Goal: Transaction & Acquisition: Purchase product/service

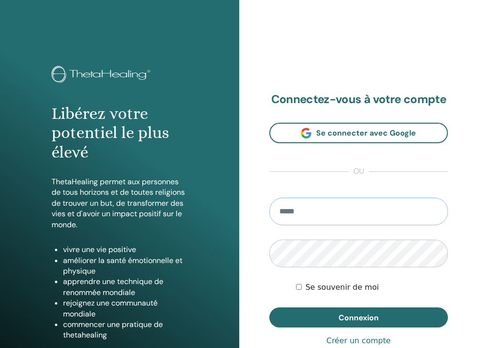
type input "**********"
click at [358, 317] on button "Connexion" at bounding box center [358, 317] width 179 height 20
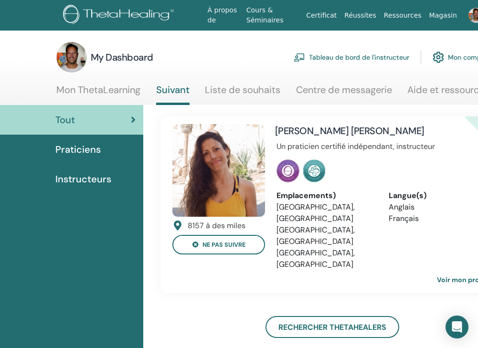
click at [95, 180] on span "Instructeurs" at bounding box center [83, 179] width 56 height 14
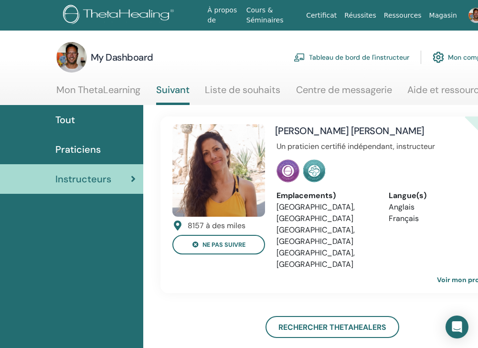
click at [106, 93] on link "Mon ThetaLearning" at bounding box center [98, 93] width 84 height 19
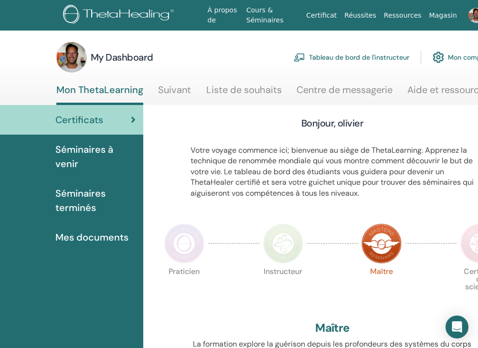
click at [74, 195] on span "Séminaires terminés" at bounding box center [95, 200] width 80 height 29
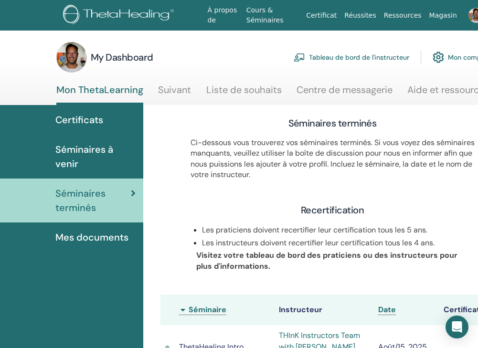
click at [87, 153] on span "Séminaires à venir" at bounding box center [95, 156] width 80 height 29
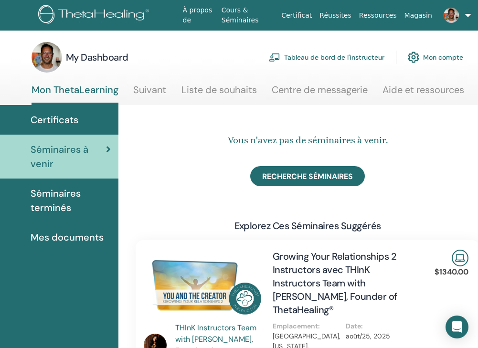
scroll to position [0, 25]
click at [63, 237] on span "Mes documents" at bounding box center [67, 237] width 73 height 14
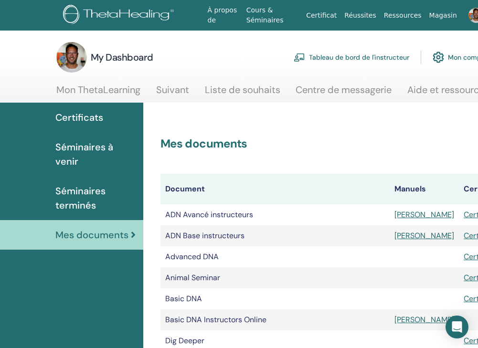
click at [75, 116] on span "Certificats" at bounding box center [79, 117] width 48 height 14
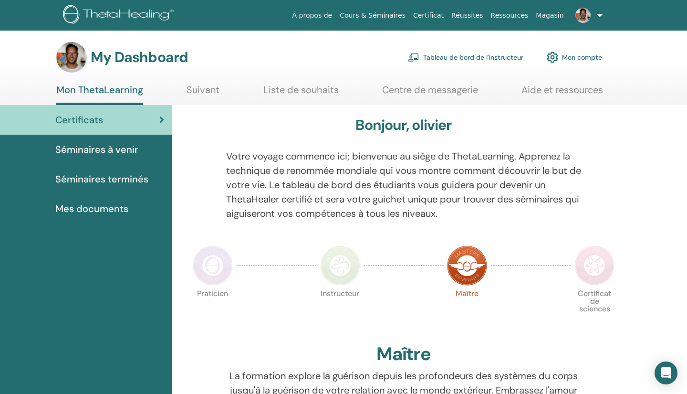
click at [84, 151] on span "Séminaires à venir" at bounding box center [96, 149] width 83 height 14
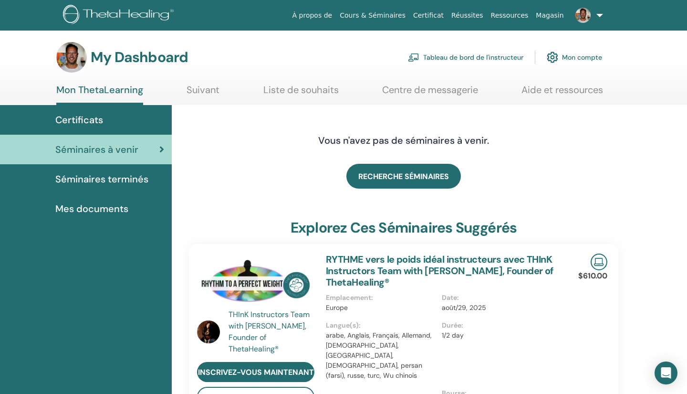
click at [83, 124] on span "Certificats" at bounding box center [79, 120] width 48 height 14
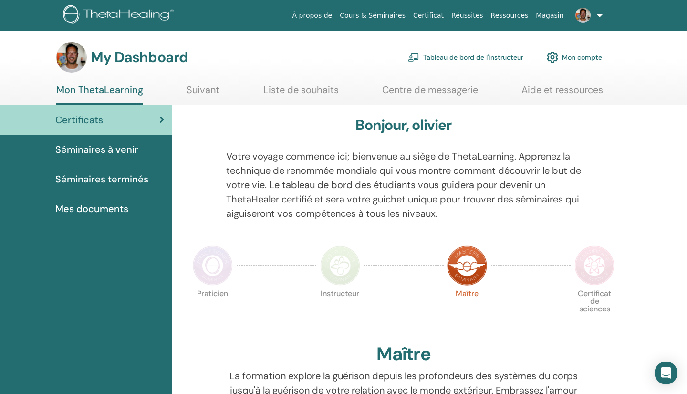
click at [473, 60] on link "Tableau de bord de l'instructeur" at bounding box center [466, 57] width 116 height 21
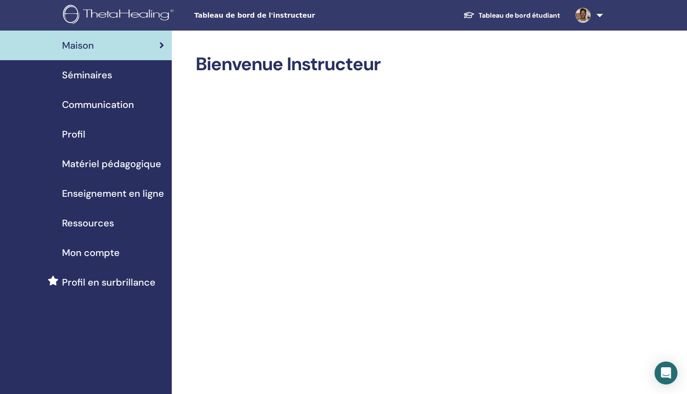
click at [69, 135] on span "Profil" at bounding box center [73, 134] width 23 height 14
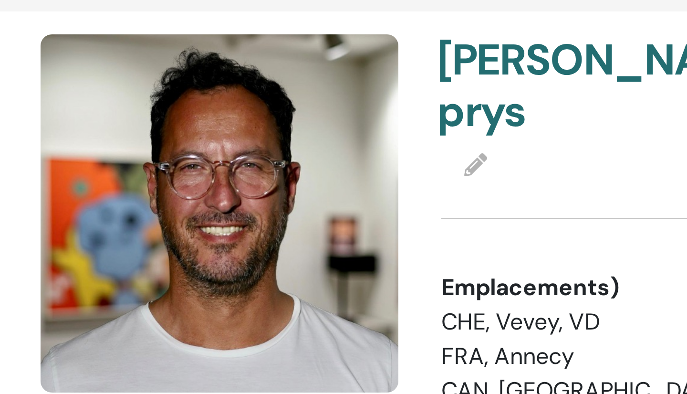
scroll to position [8, 0]
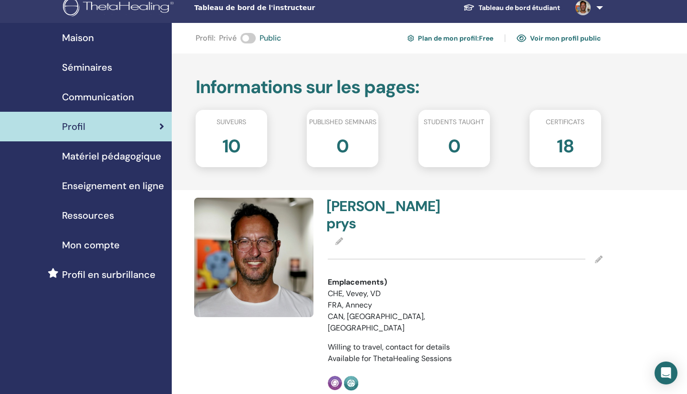
click at [127, 155] on span "Matériel pédagogique" at bounding box center [111, 156] width 99 height 14
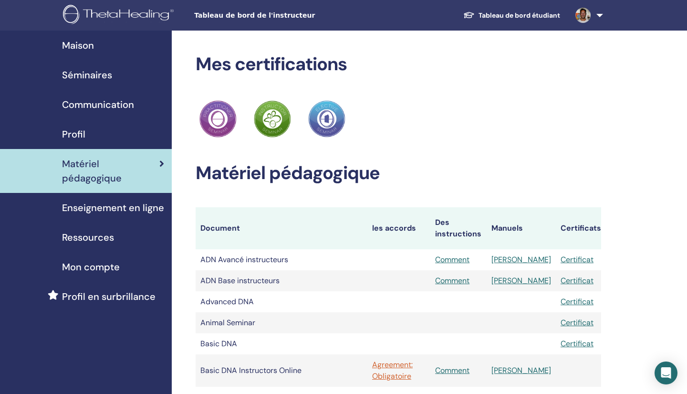
scroll to position [105, 0]
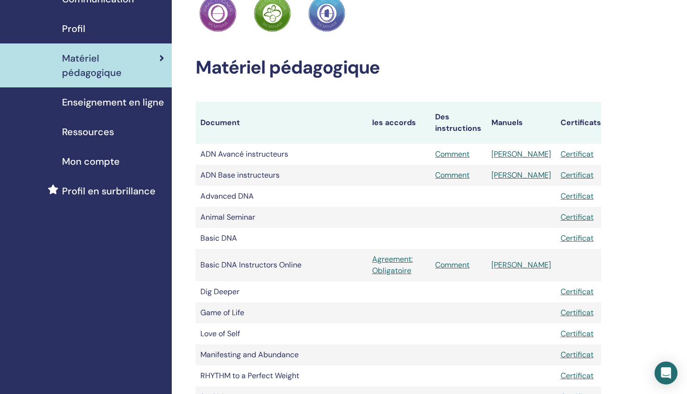
click at [388, 261] on link "Agreement: Obligatoire" at bounding box center [398, 264] width 53 height 23
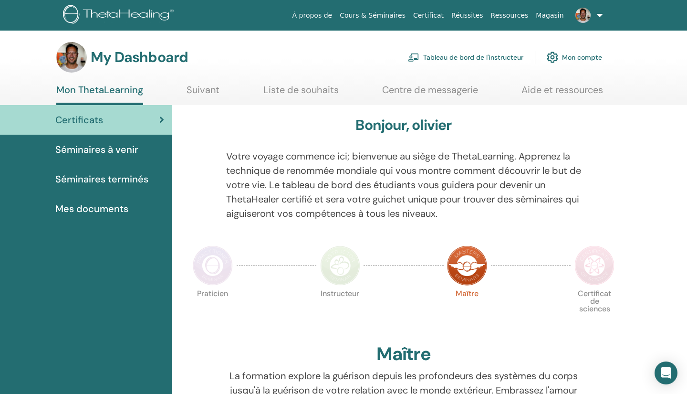
click at [109, 212] on span "Mes documents" at bounding box center [91, 208] width 73 height 14
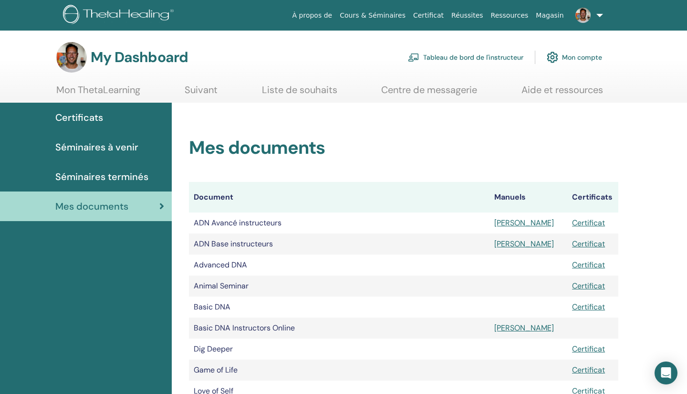
click at [93, 118] on span "Certificats" at bounding box center [79, 117] width 48 height 14
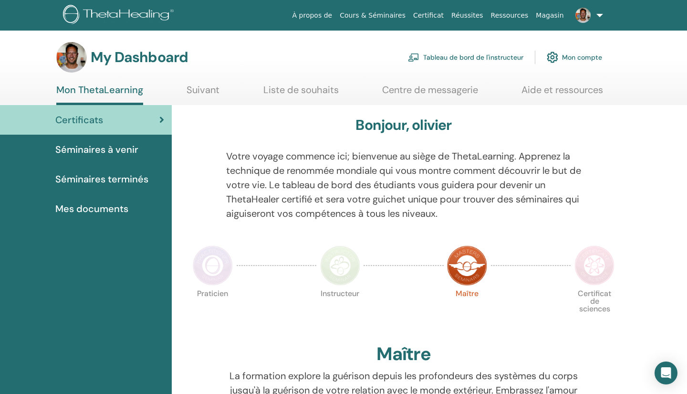
click at [116, 177] on span "Séminaires terminés" at bounding box center [101, 179] width 93 height 14
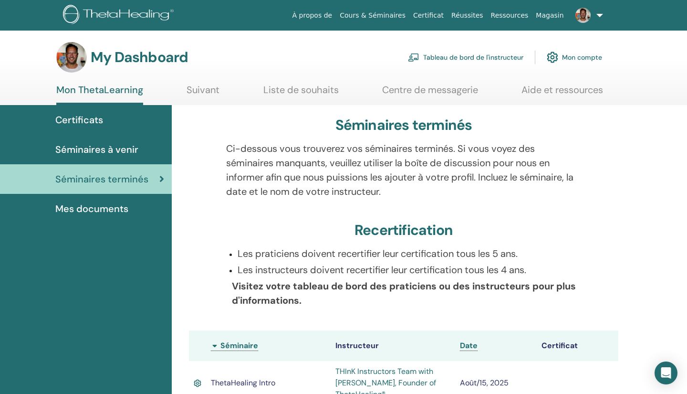
click at [105, 210] on span "Mes documents" at bounding box center [91, 208] width 73 height 14
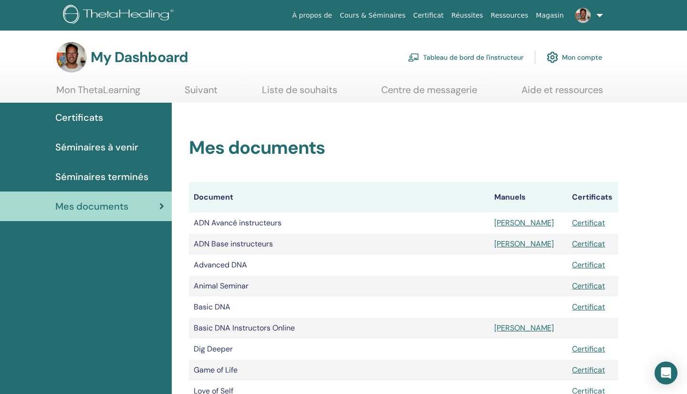
click at [464, 58] on link "Tableau de bord de l'instructeur" at bounding box center [466, 57] width 116 height 21
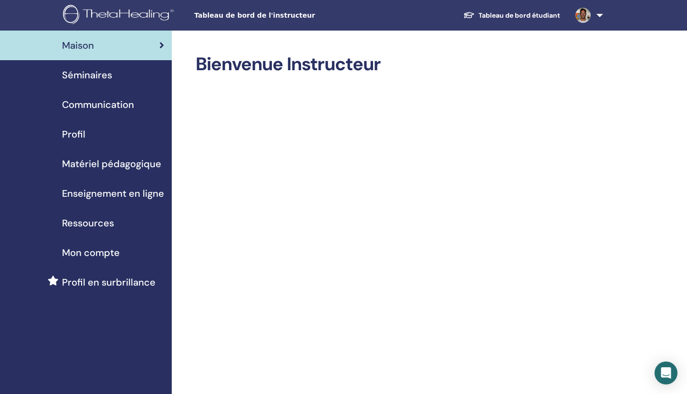
click at [105, 195] on span "Enseignement en ligne" at bounding box center [113, 193] width 102 height 14
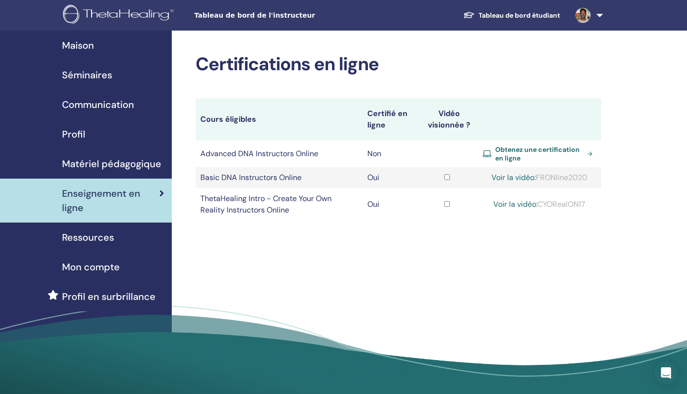
click at [534, 154] on span "Obtenez une certification en ligne" at bounding box center [539, 153] width 88 height 17
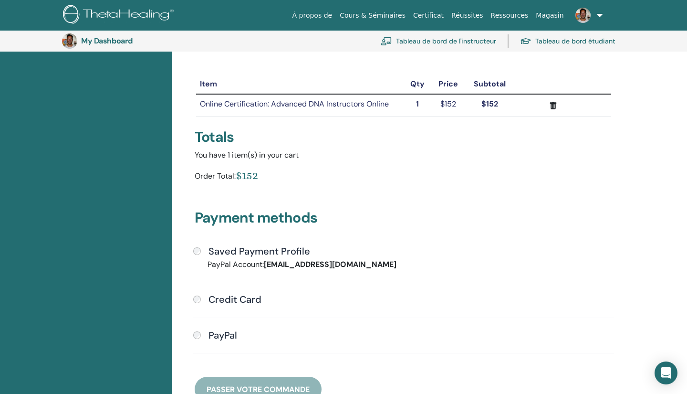
scroll to position [153, 0]
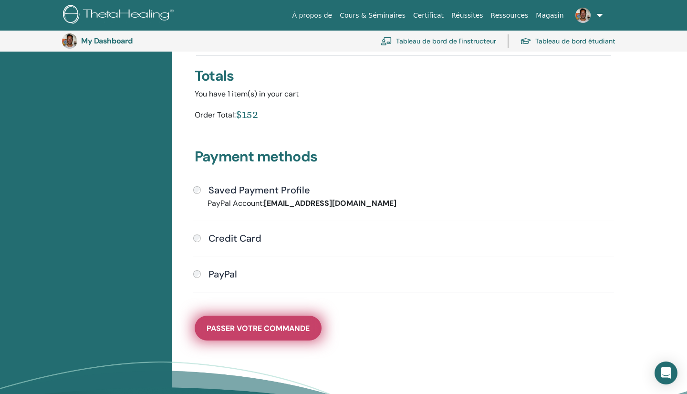
click at [282, 327] on span "Passer votre commande" at bounding box center [258, 328] width 103 height 10
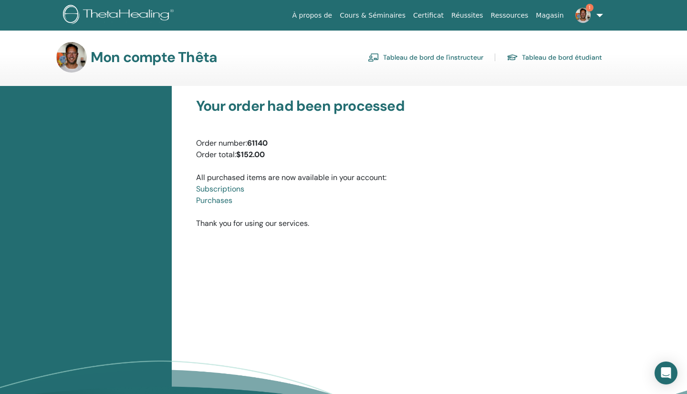
click at [447, 55] on link "Tableau de bord de l'instructeur" at bounding box center [426, 57] width 116 height 15
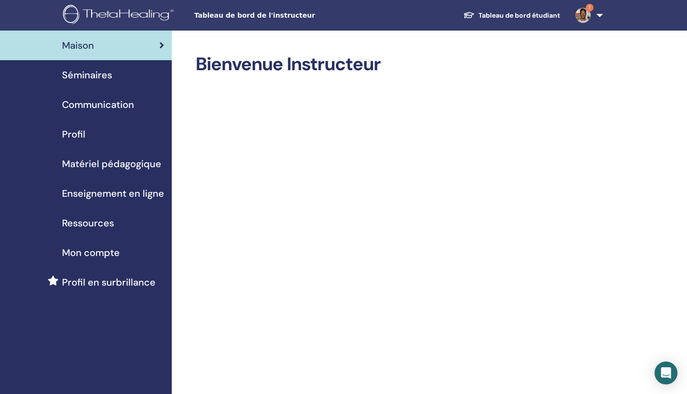
click at [533, 13] on link "Tableau de bord étudiant" at bounding box center [512, 16] width 112 height 18
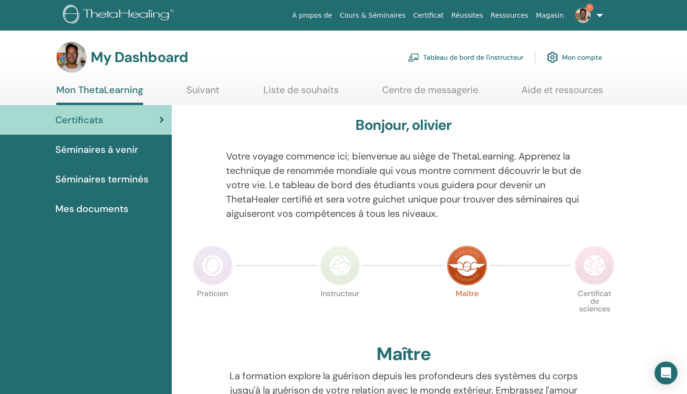
click at [105, 149] on span "Séminaires à venir" at bounding box center [96, 149] width 83 height 14
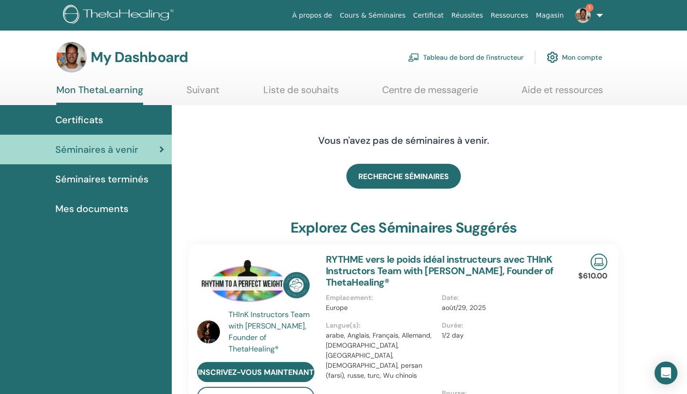
click at [118, 179] on span "Séminaires terminés" at bounding box center [101, 179] width 93 height 14
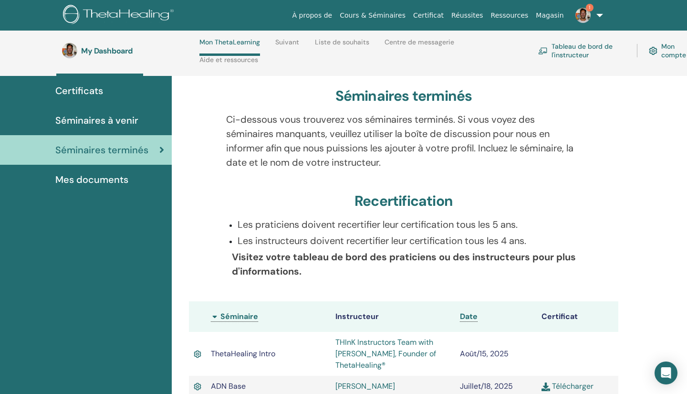
scroll to position [35, 0]
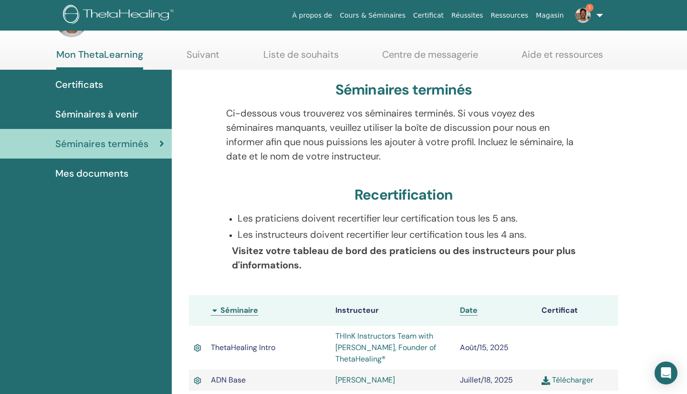
click at [98, 174] on span "Mes documents" at bounding box center [91, 173] width 73 height 14
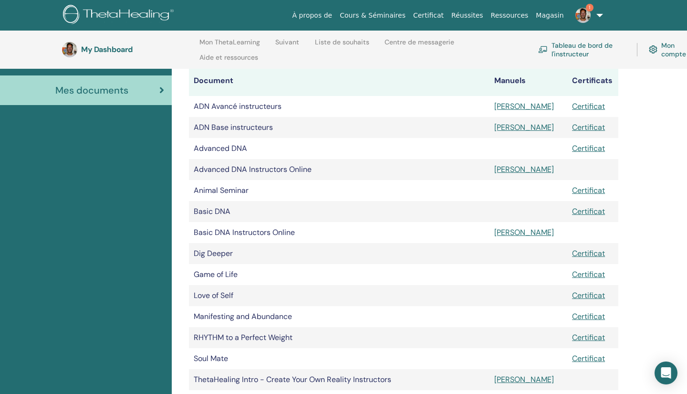
scroll to position [153, 0]
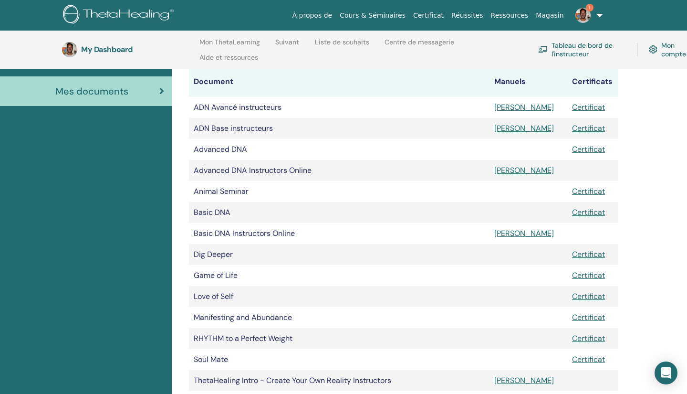
click at [510, 170] on link "[PERSON_NAME]" at bounding box center [524, 170] width 60 height 10
